Goal: Task Accomplishment & Management: Manage account settings

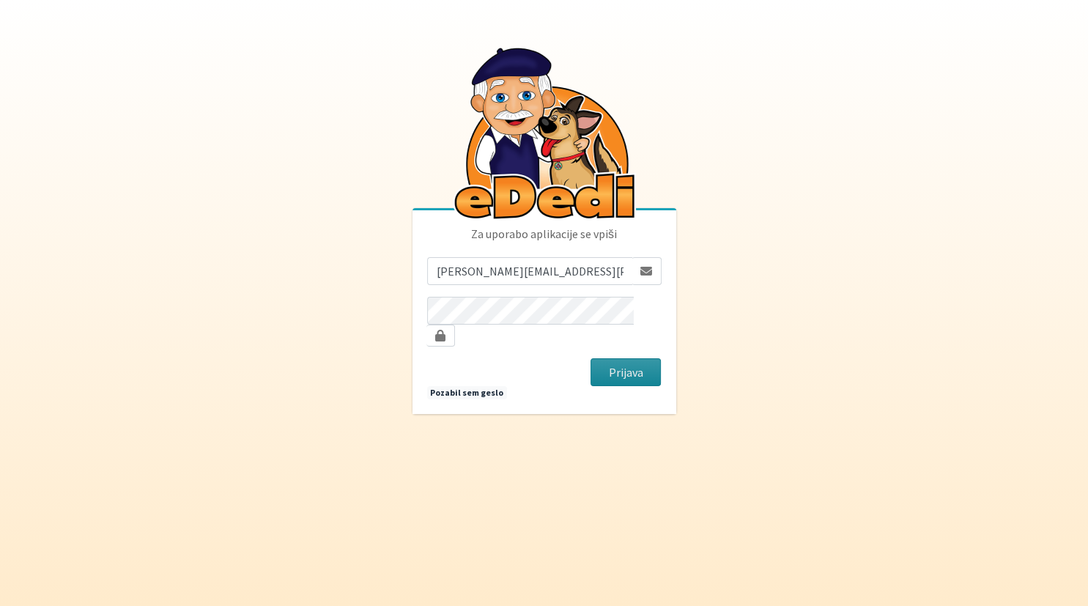
click at [610, 366] on button "Prijava" at bounding box center [626, 372] width 71 height 28
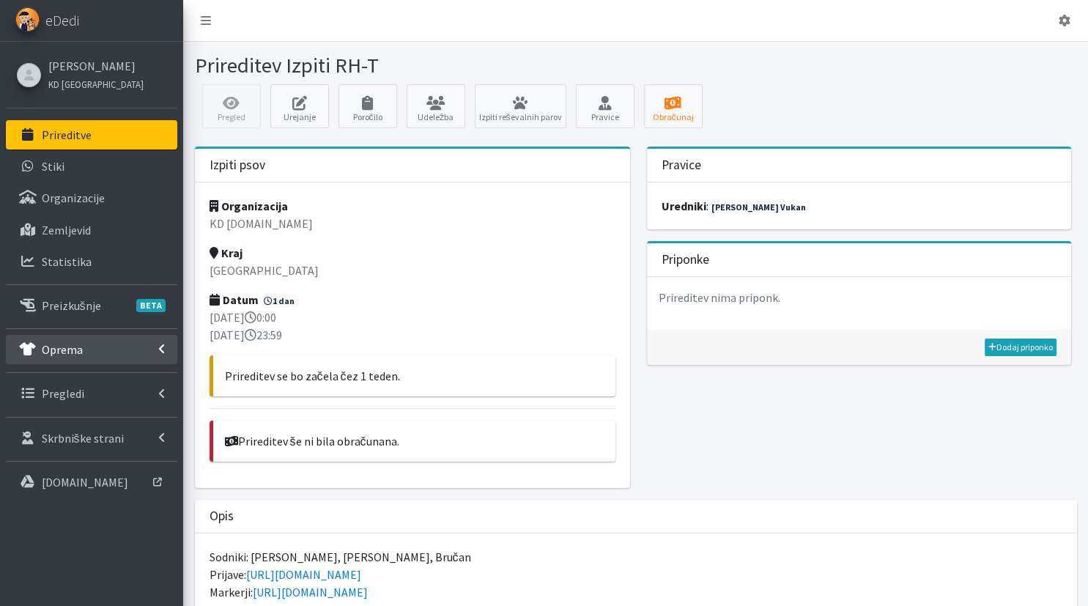
click at [85, 352] on link "Oprema" at bounding box center [91, 349] width 171 height 29
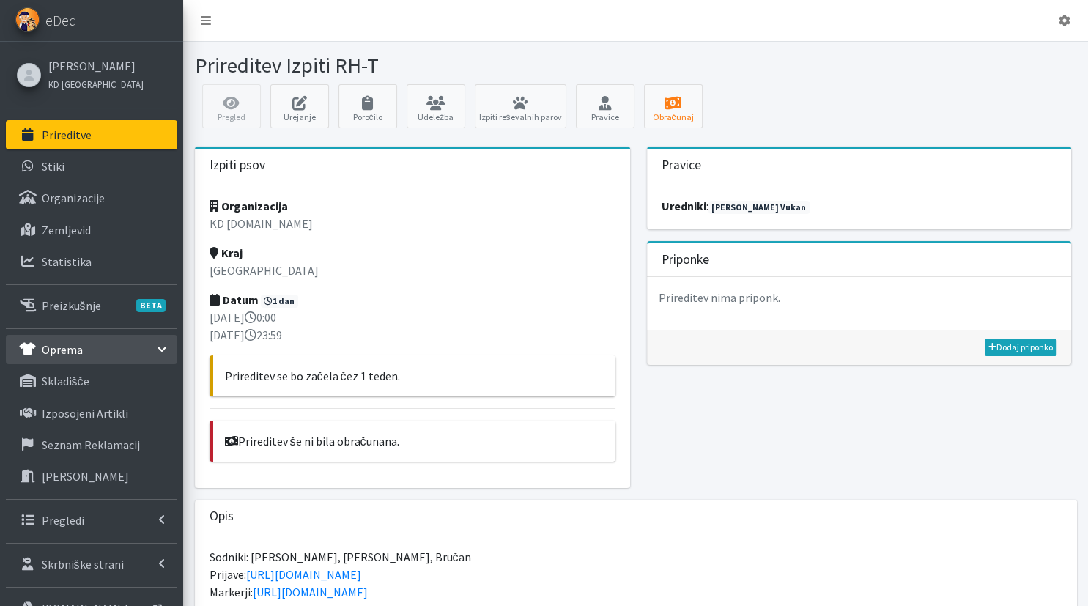
click at [89, 505] on ul "Prireditve Stiki Organizacije Zemljevid Statistika BETA Psi" at bounding box center [91, 373] width 171 height 506
click at [89, 513] on link "Pregledi" at bounding box center [91, 520] width 171 height 29
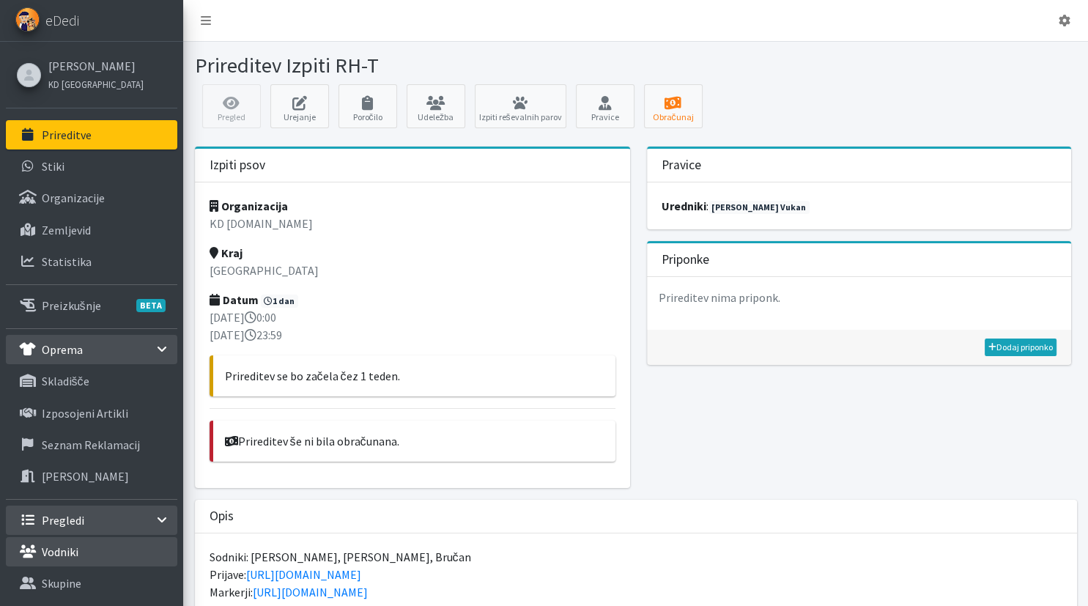
click at [94, 541] on link "Vodniki" at bounding box center [91, 551] width 171 height 29
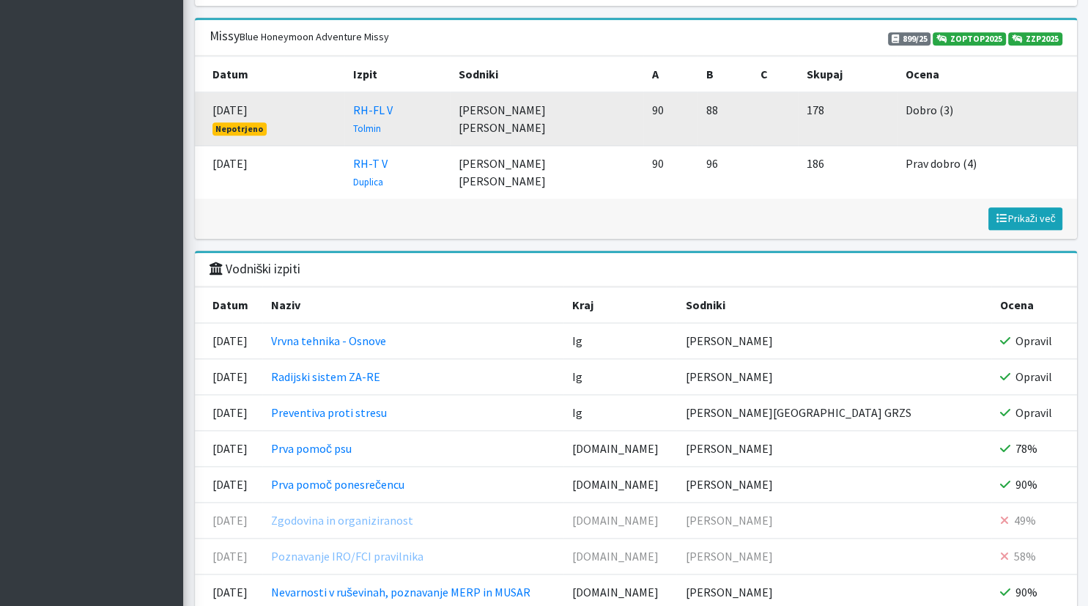
scroll to position [1624, 0]
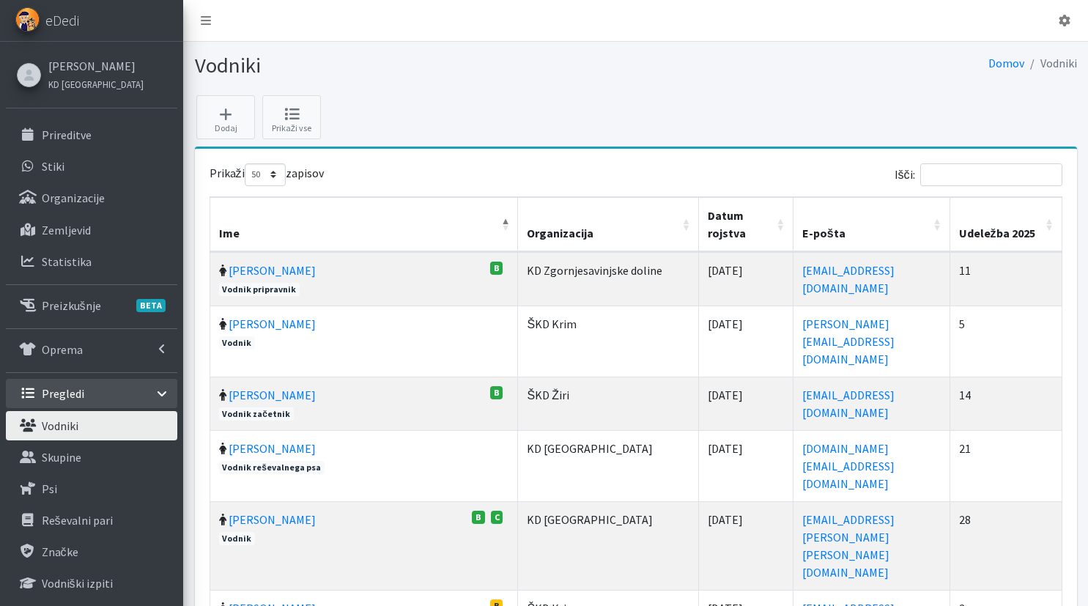
select select "50"
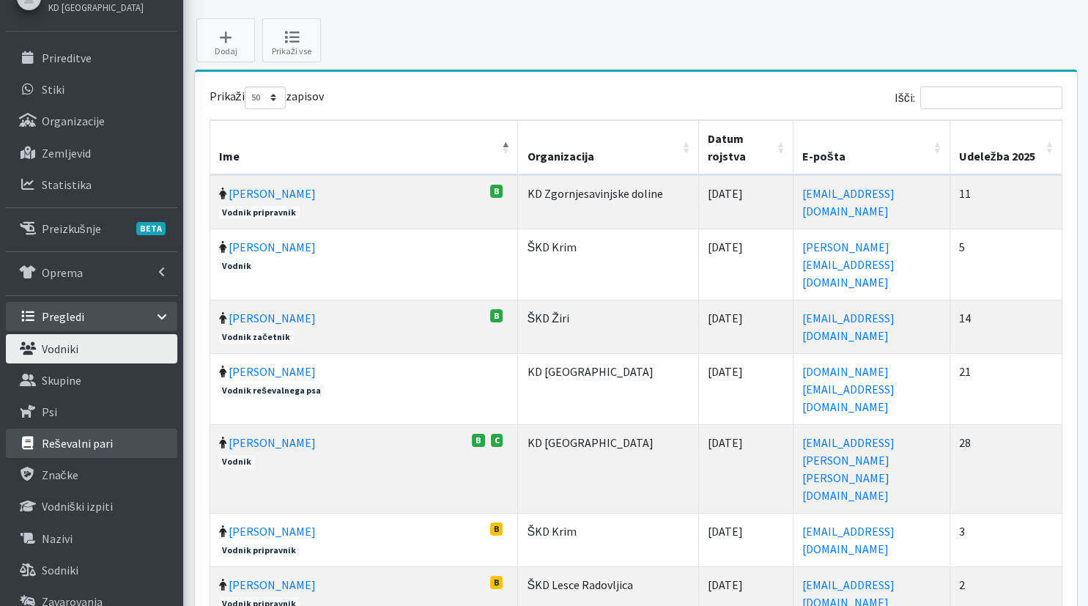
scroll to position [77, 0]
click at [92, 410] on link "Psi" at bounding box center [91, 411] width 171 height 29
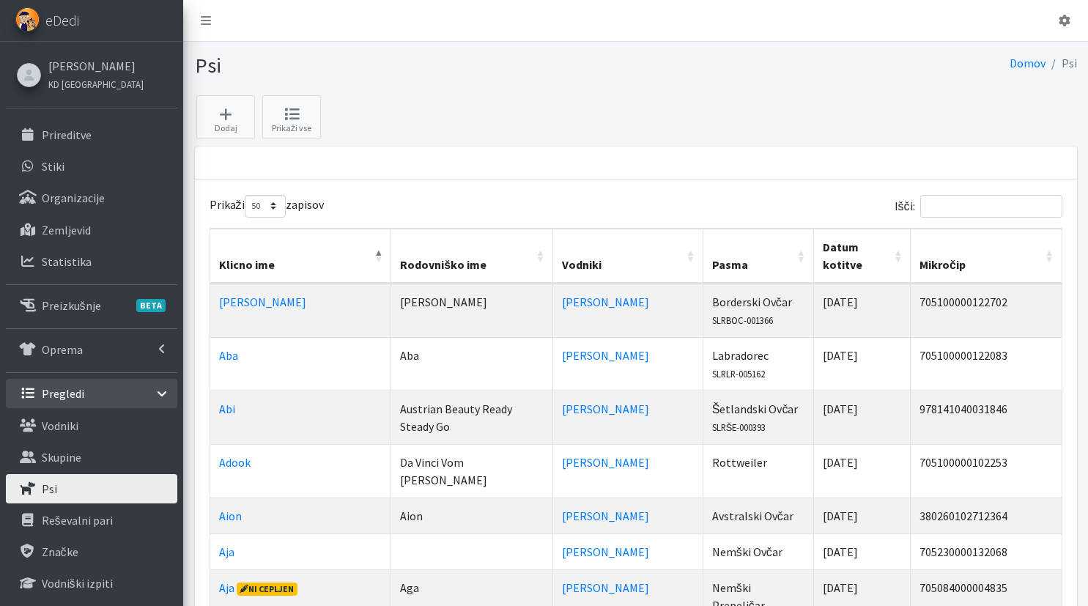
select select "50"
click at [952, 203] on input "Išči:" at bounding box center [991, 206] width 142 height 23
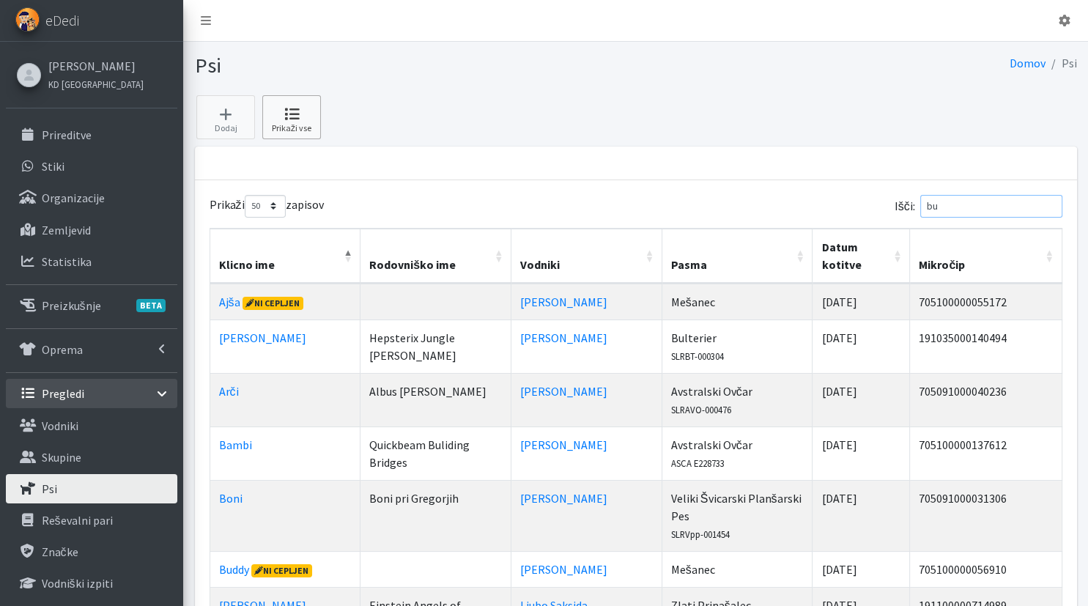
type input "bu"
click at [292, 110] on icon at bounding box center [292, 114] width 50 height 15
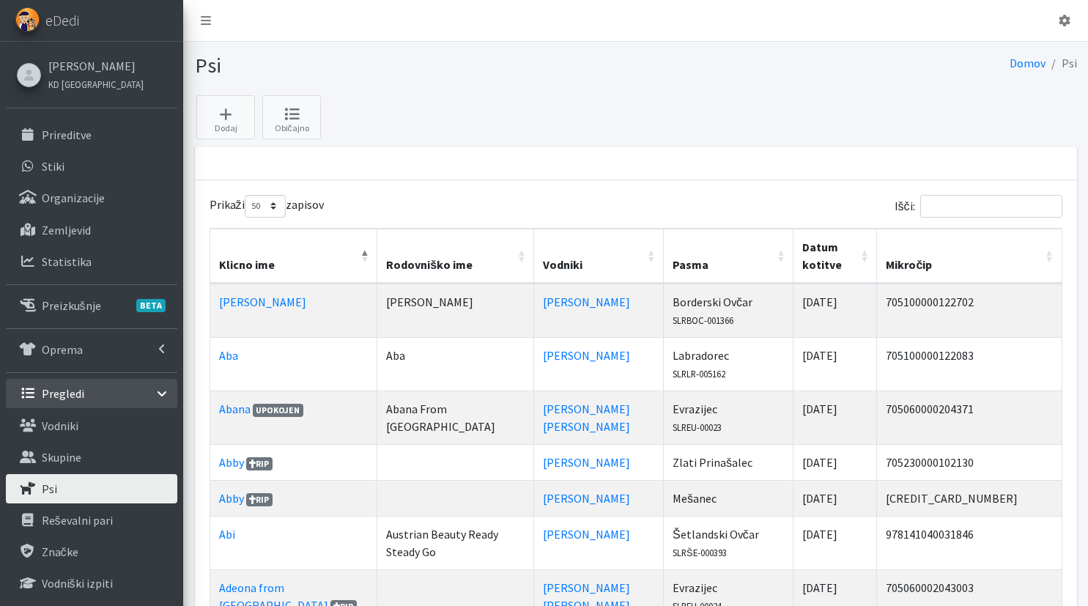
select select "50"
click at [980, 208] on input "Išči:" at bounding box center [991, 206] width 142 height 23
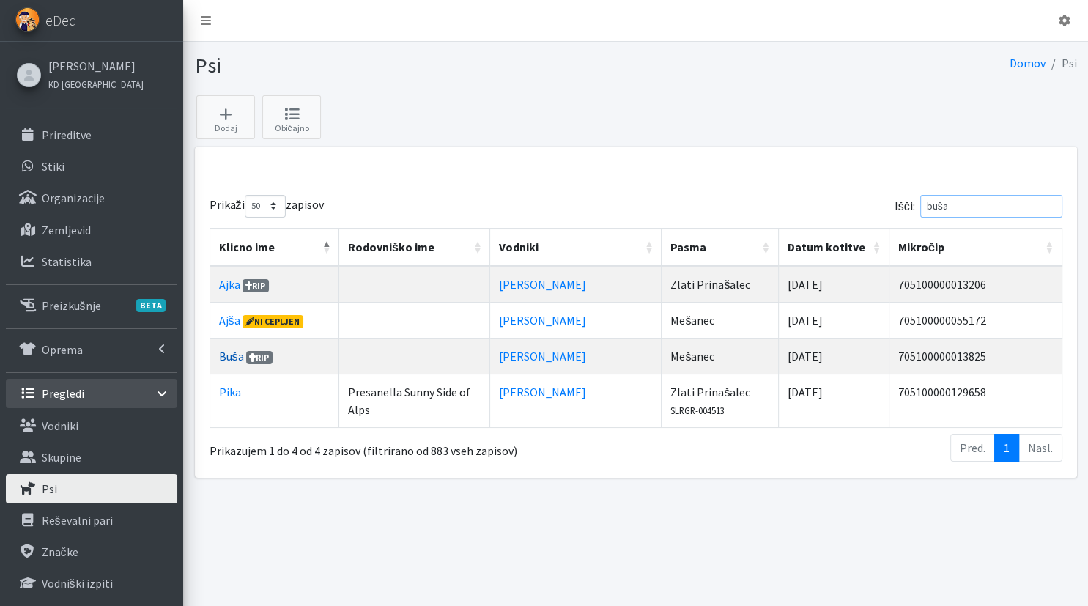
type input "buša"
click at [226, 355] on link "Buša" at bounding box center [231, 356] width 25 height 15
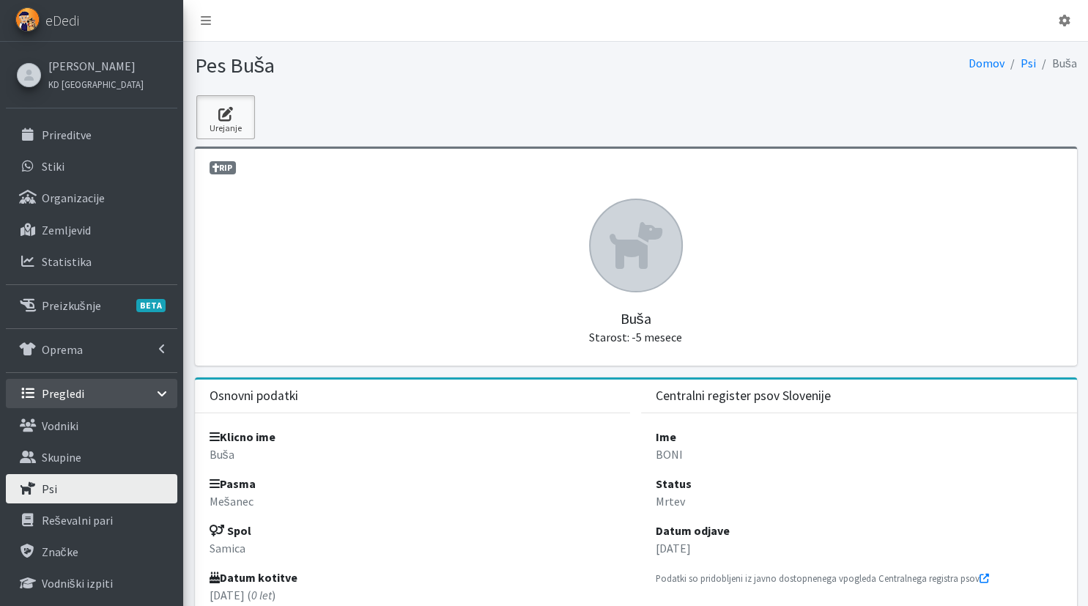
click at [240, 121] on icon at bounding box center [226, 114] width 50 height 15
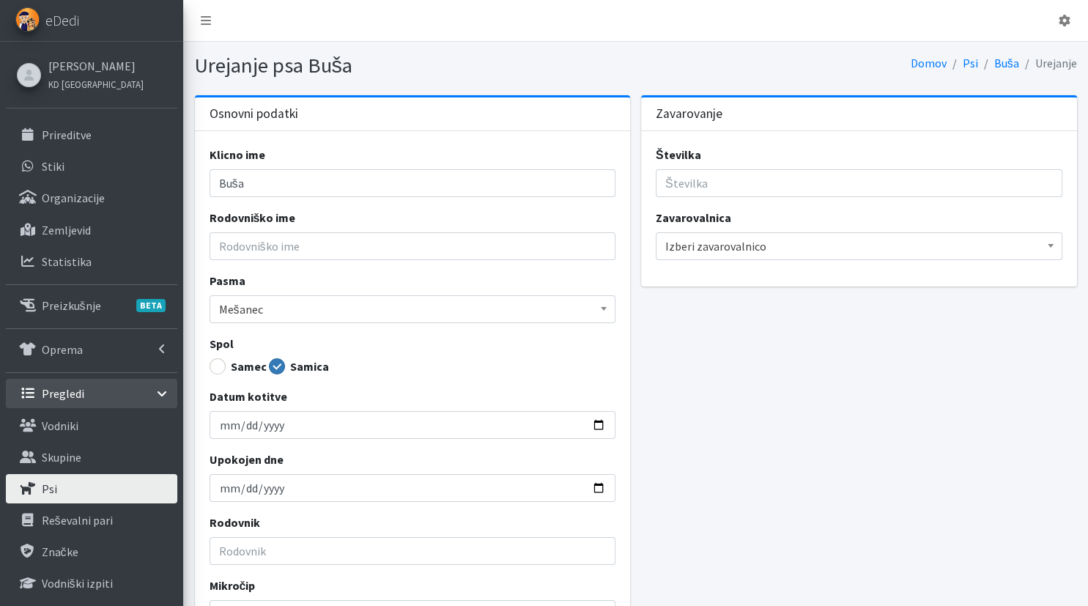
scroll to position [208, 0]
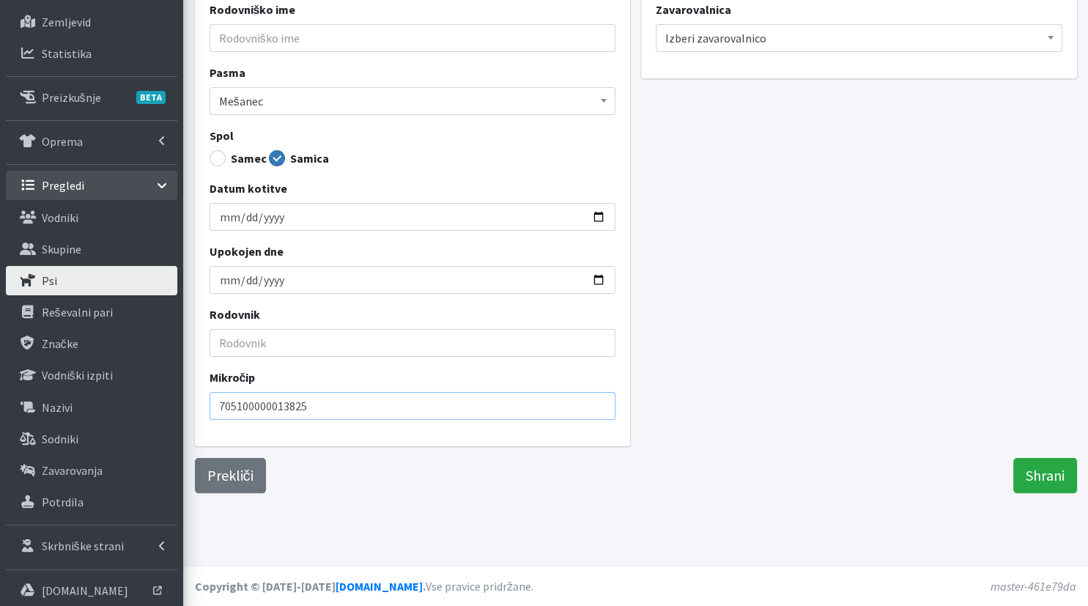
click at [289, 406] on input "705100000013825" at bounding box center [413, 406] width 407 height 28
click at [270, 402] on input "7051000000134825" at bounding box center [413, 406] width 407 height 28
type input "705100000134825"
click at [1029, 470] on input "Shrani" at bounding box center [1045, 475] width 64 height 35
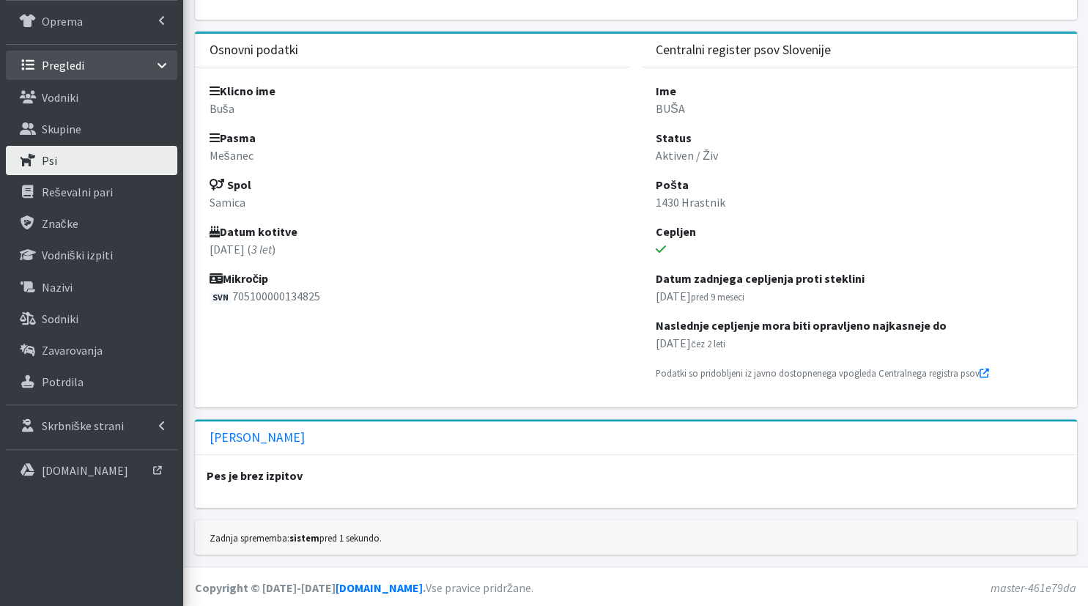
scroll to position [251, 0]
